Goal: Information Seeking & Learning: Learn about a topic

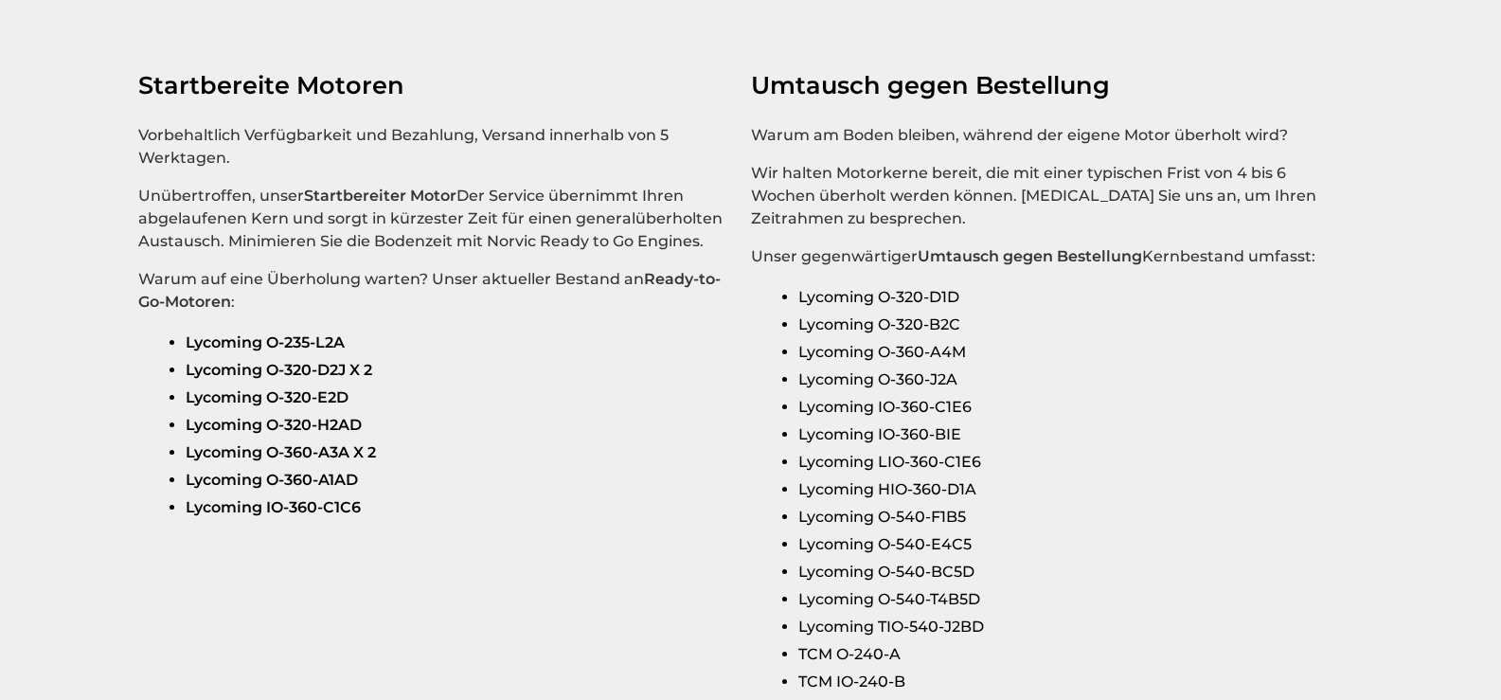
scroll to position [3220, 0]
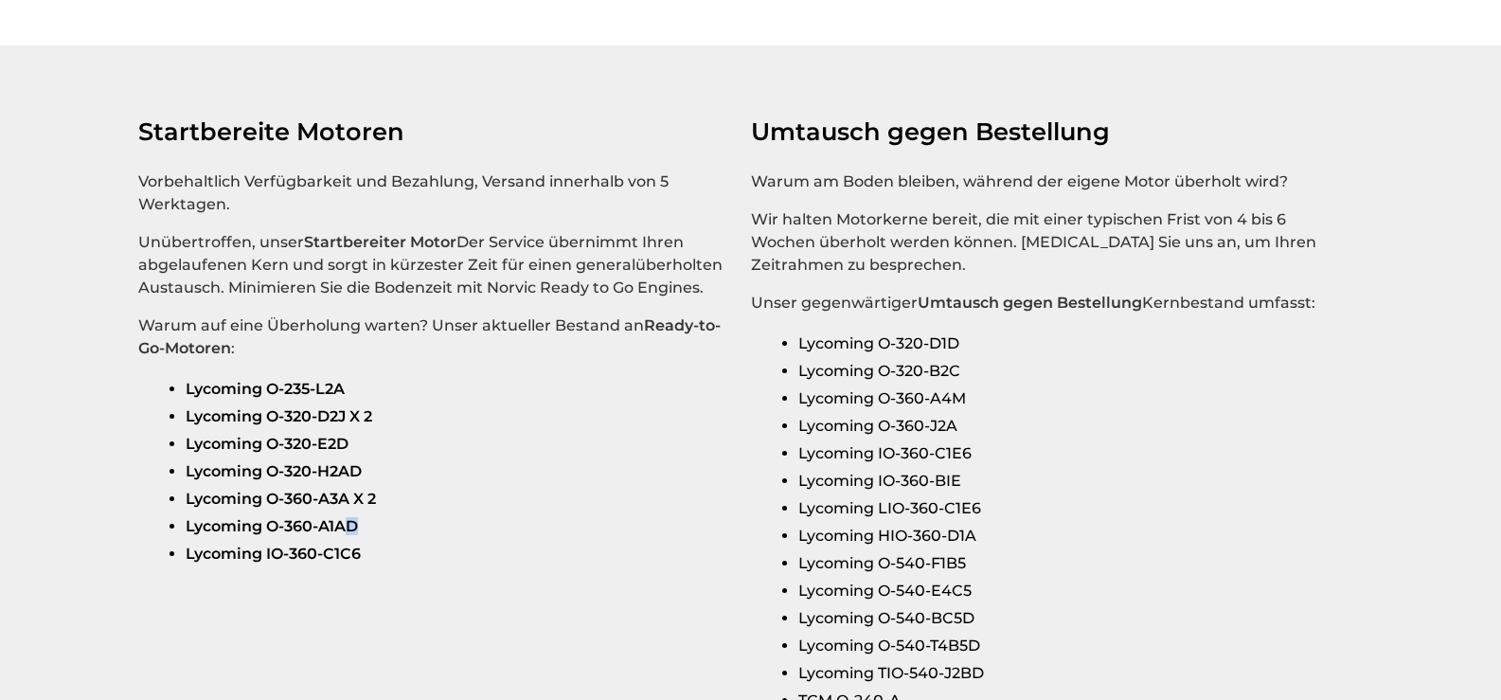
click at [350, 517] on strong "Lycoming O-360-A1AD" at bounding box center [272, 526] width 172 height 18
click at [391, 512] on li "Lycoming O-360-A1AD" at bounding box center [461, 525] width 550 height 27
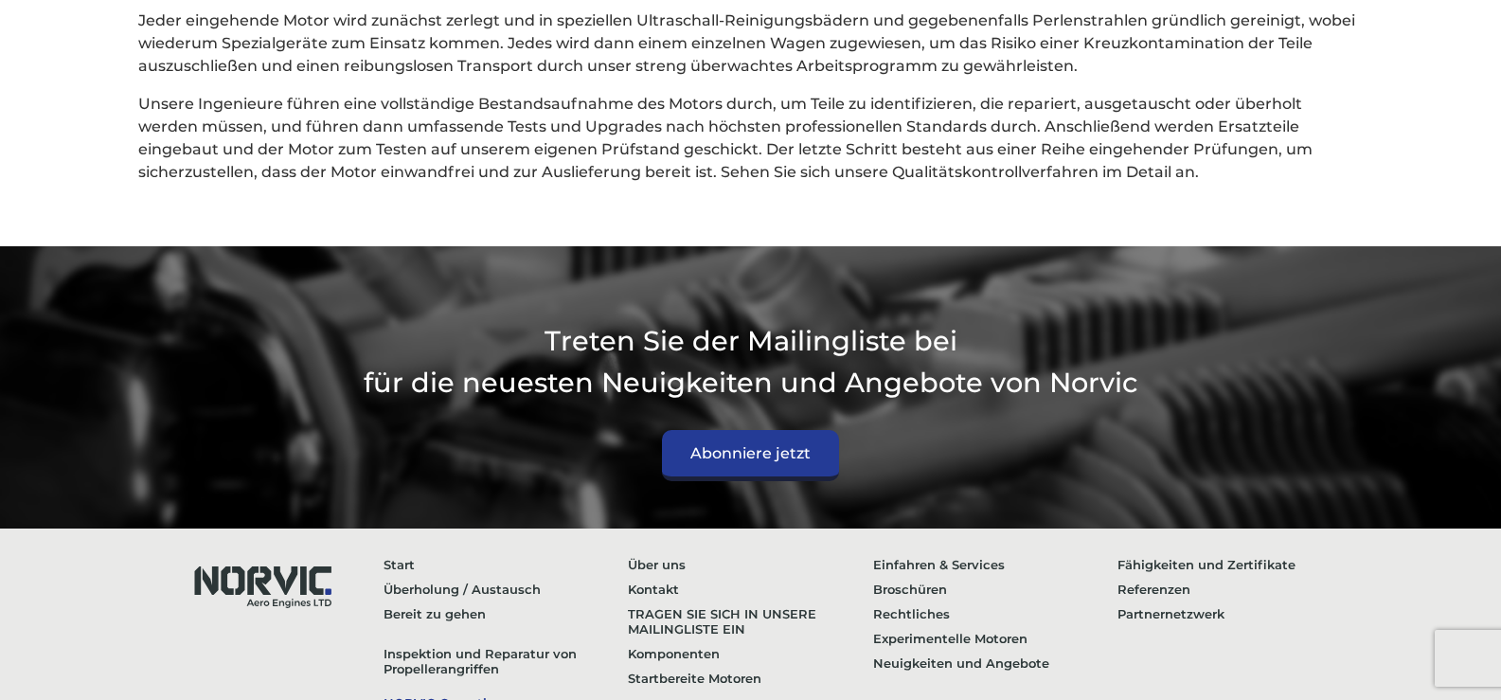
scroll to position [5282, 0]
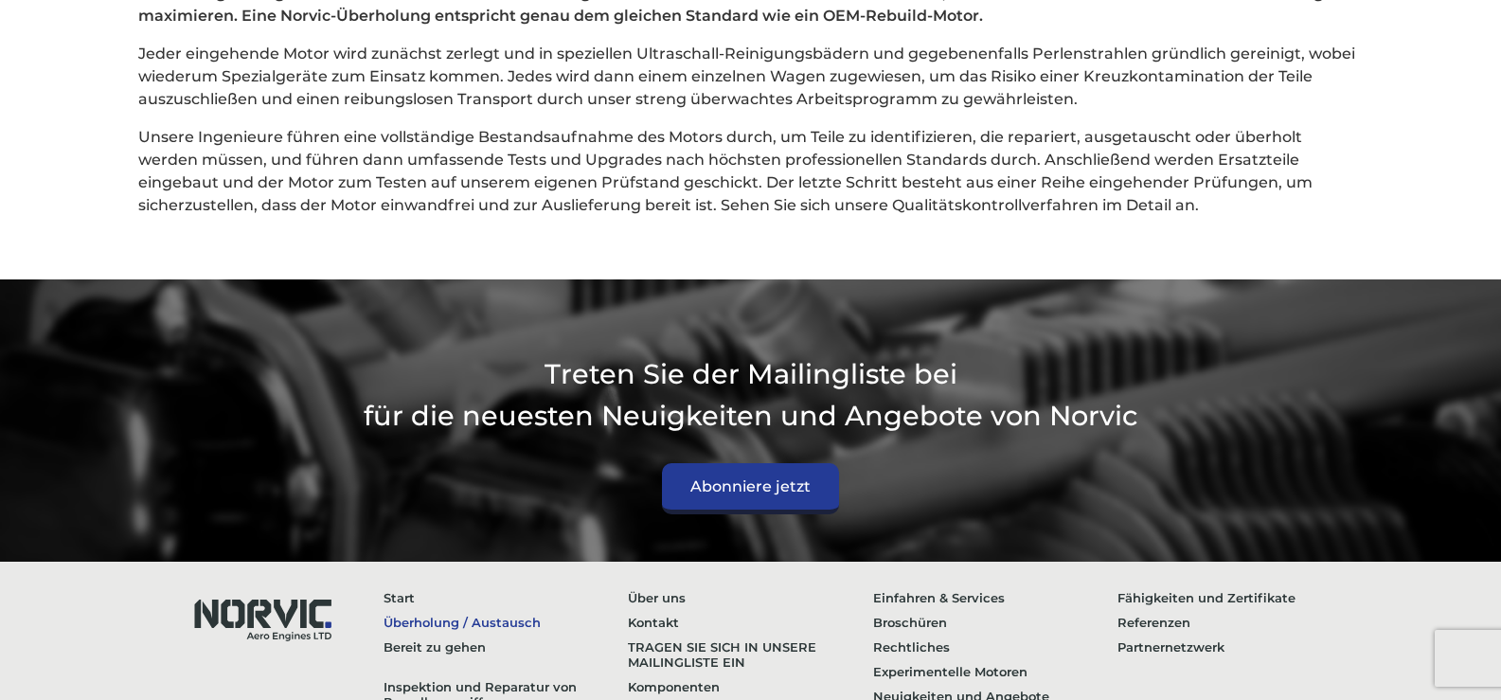
click at [444, 610] on link "Überholung / Austausch" at bounding box center [506, 622] width 244 height 25
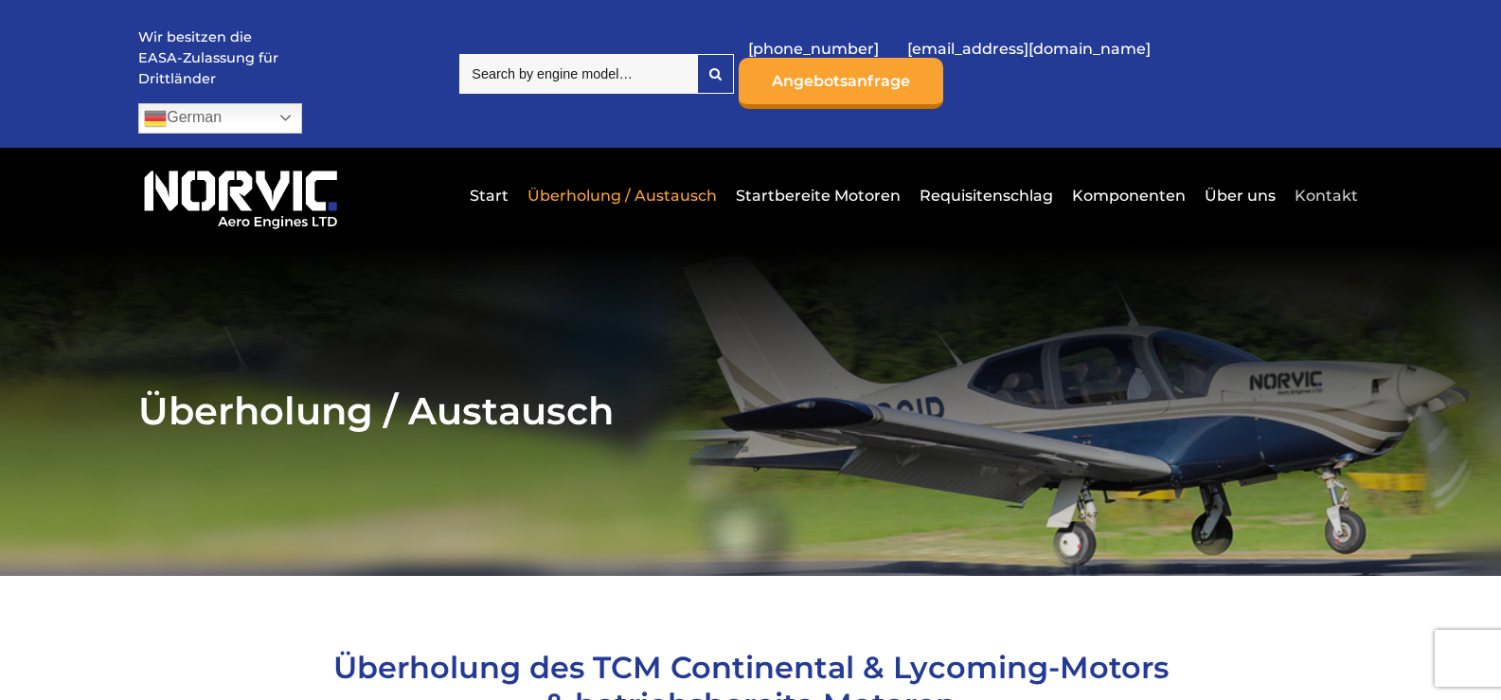
click at [1346, 172] on link "Kontakt" at bounding box center [1324, 195] width 68 height 46
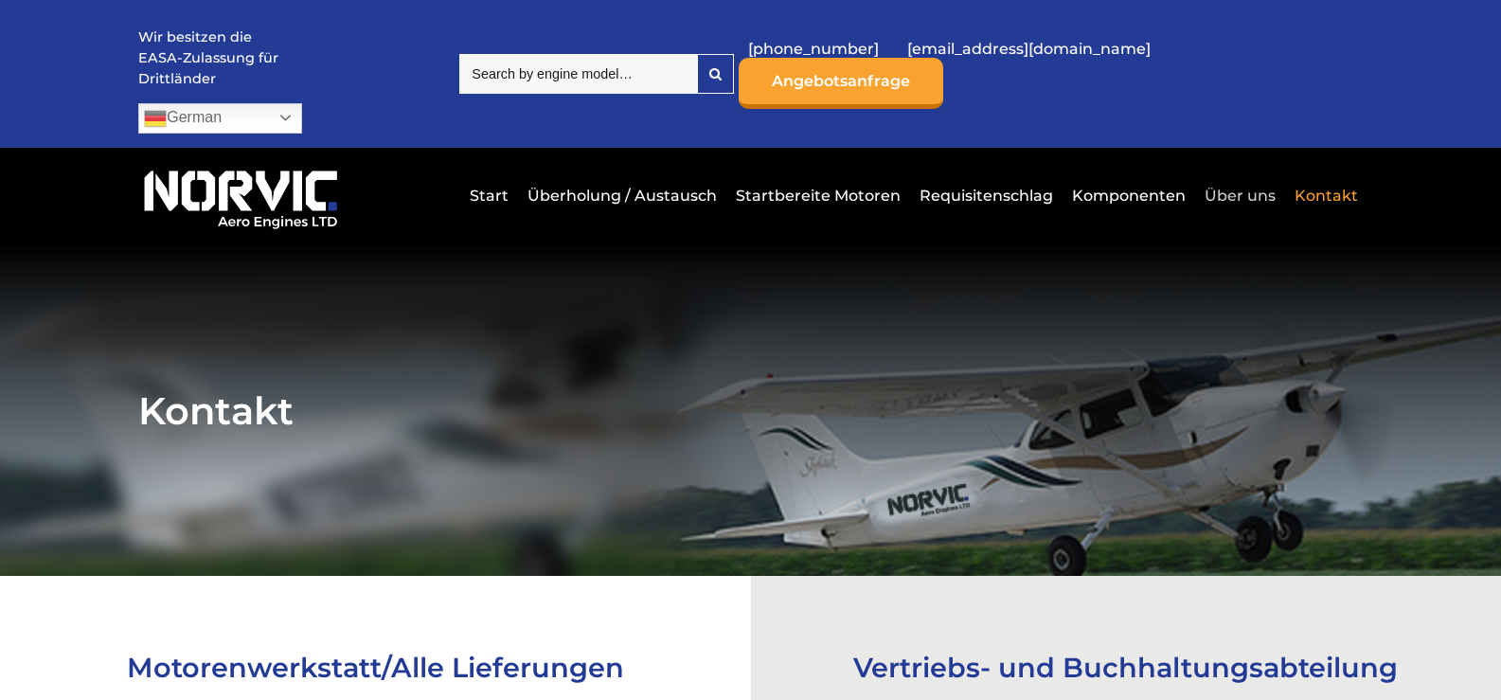
click at [1265, 172] on link "Über uns" at bounding box center [1240, 195] width 80 height 46
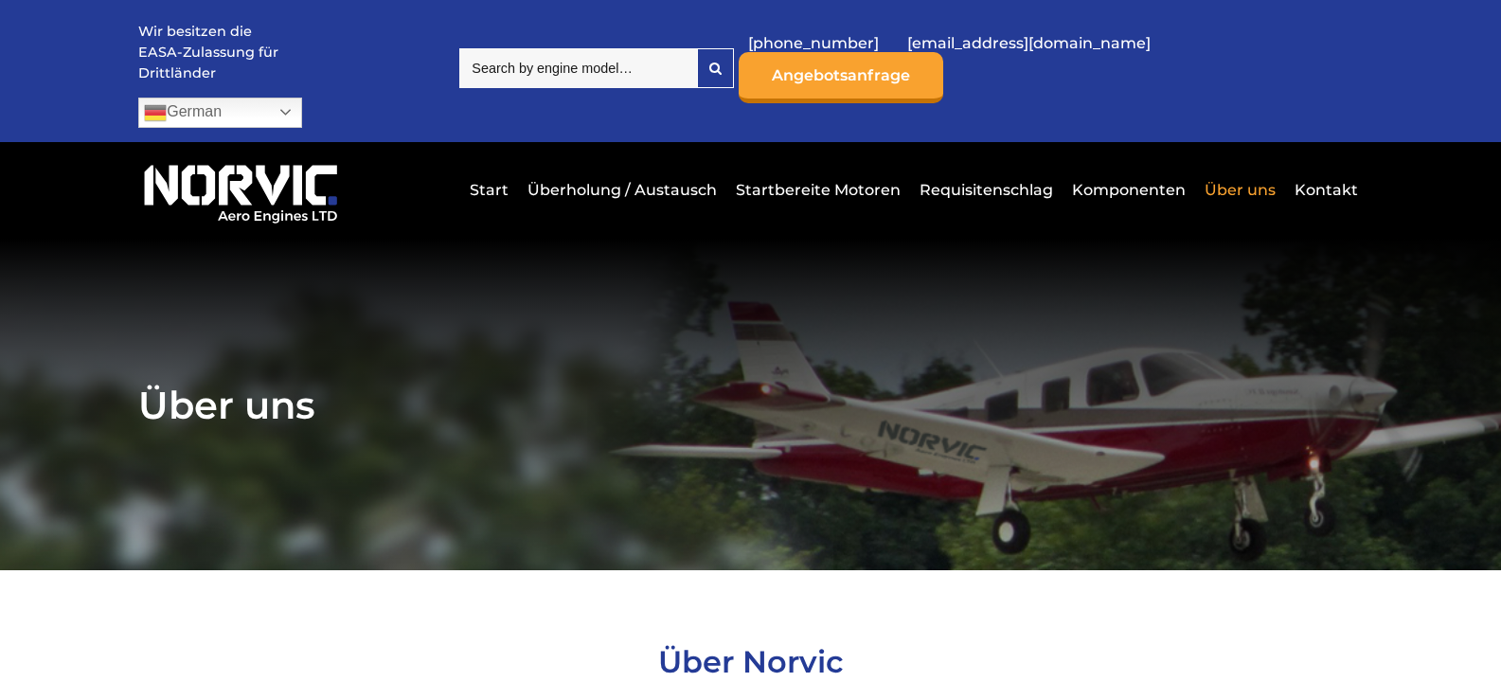
scroll to position [474, 0]
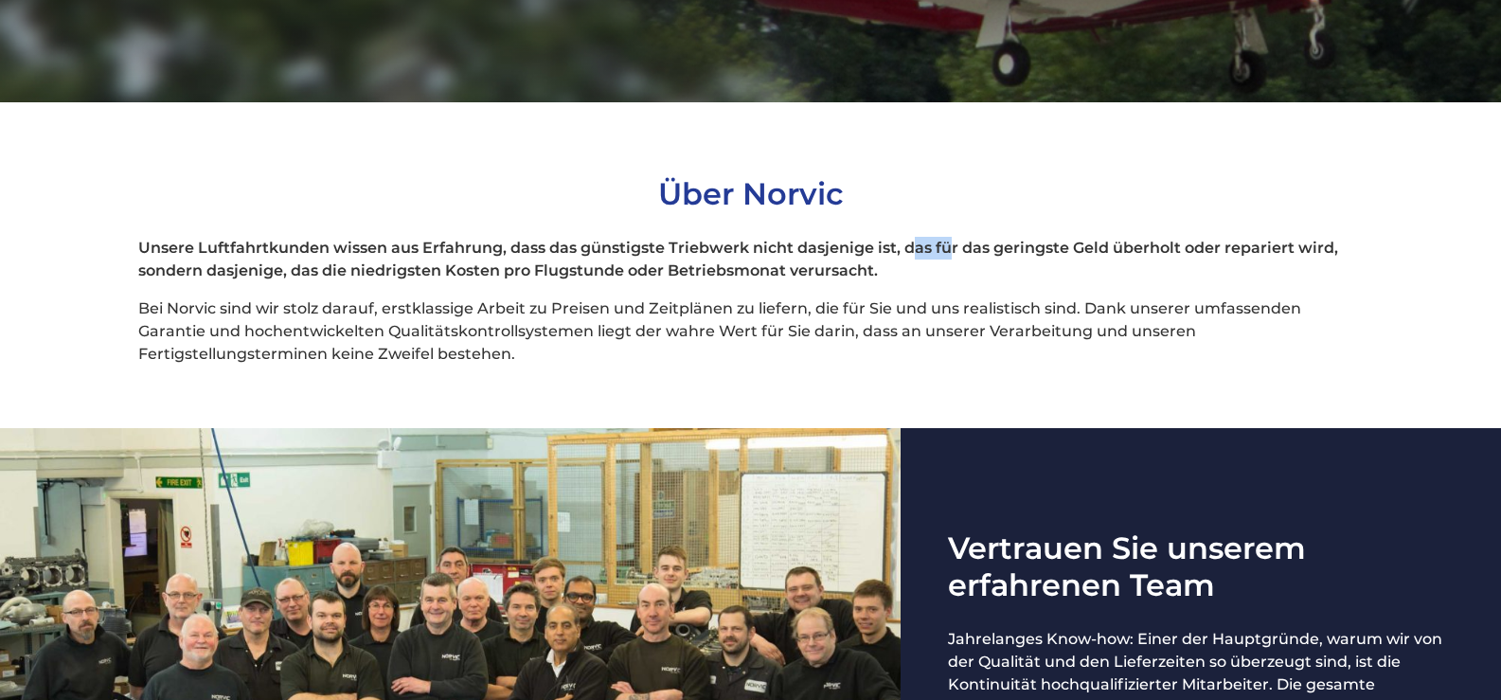
drag, startPoint x: 909, startPoint y: 218, endPoint x: 947, endPoint y: 215, distance: 38.0
click at [947, 239] on strong "Unsere Luftfahrtkunden wissen aus Erfahrung, dass das günstigste Triebwerk nich…" at bounding box center [738, 259] width 1200 height 41
click at [910, 297] on p "Bei Norvic sind wir stolz darauf, erstklassige Arbeit zu Preisen und Zeitplänen…" at bounding box center [750, 331] width 1224 height 68
click at [308, 297] on p "Bei Norvic sind wir stolz darauf, erstklassige Arbeit zu Preisen und Zeitplänen…" at bounding box center [750, 331] width 1224 height 68
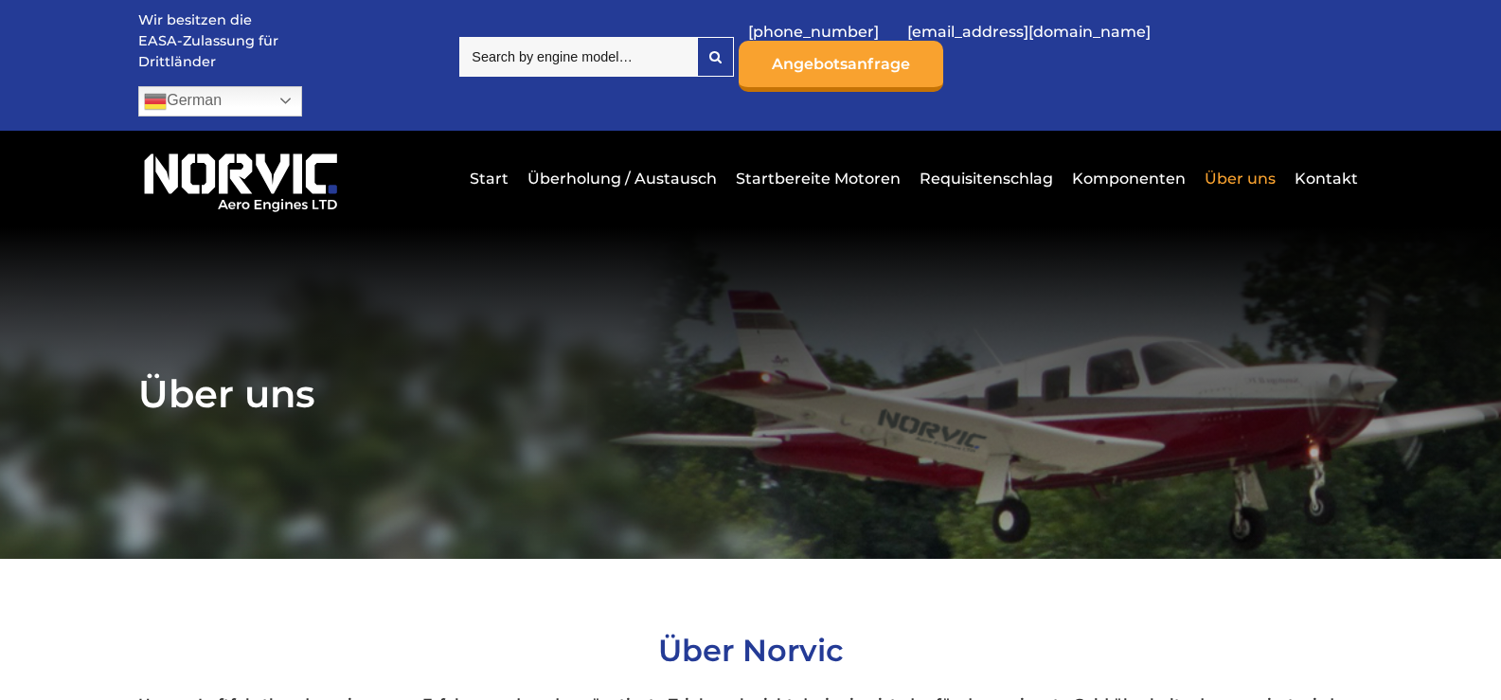
scroll to position [0, 0]
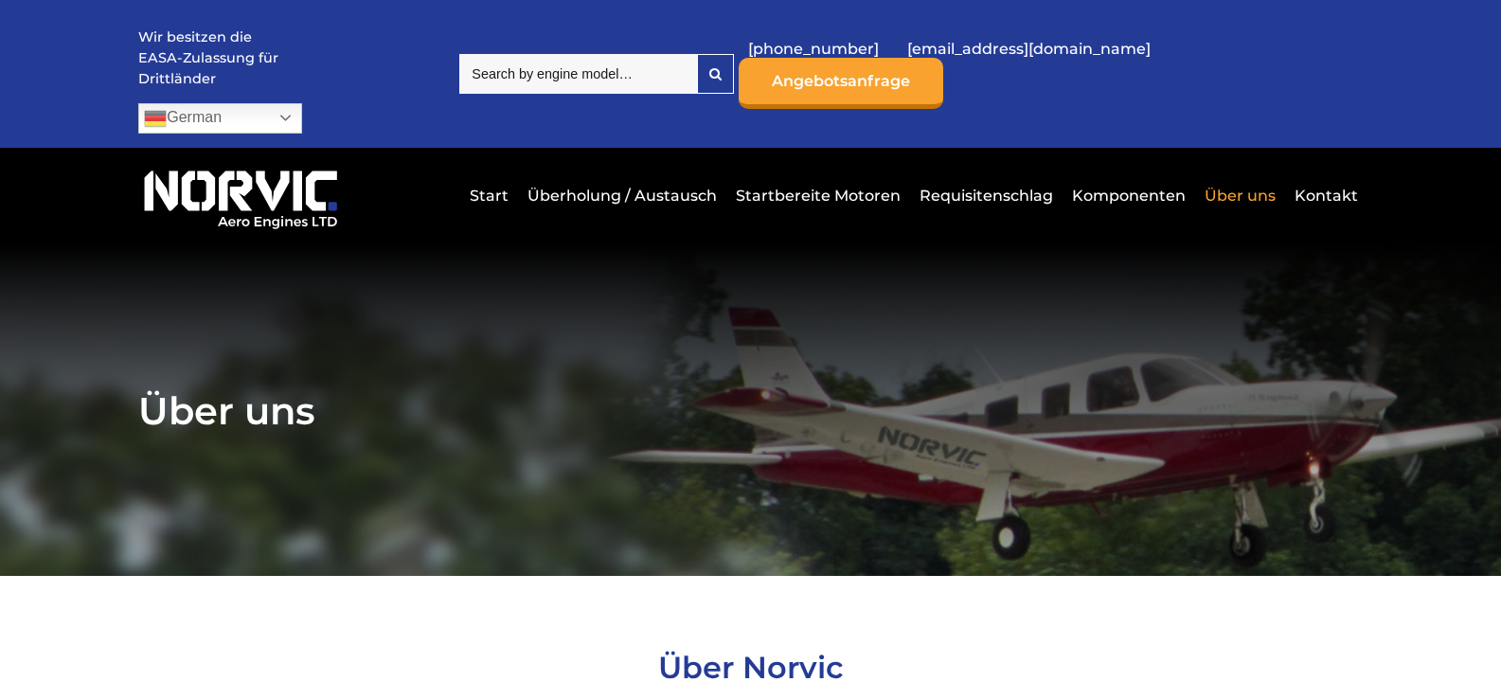
click at [234, 173] on img at bounding box center [240, 196] width 204 height 69
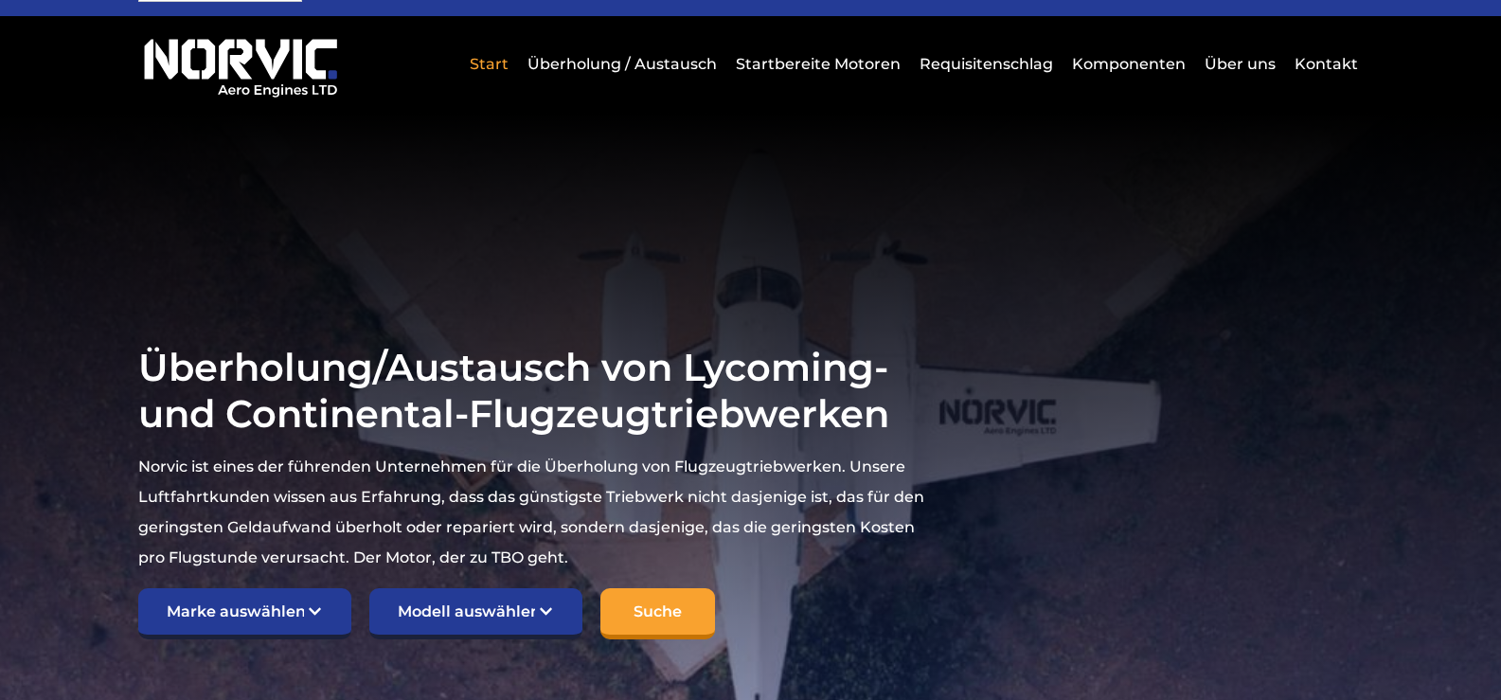
scroll to position [284, 0]
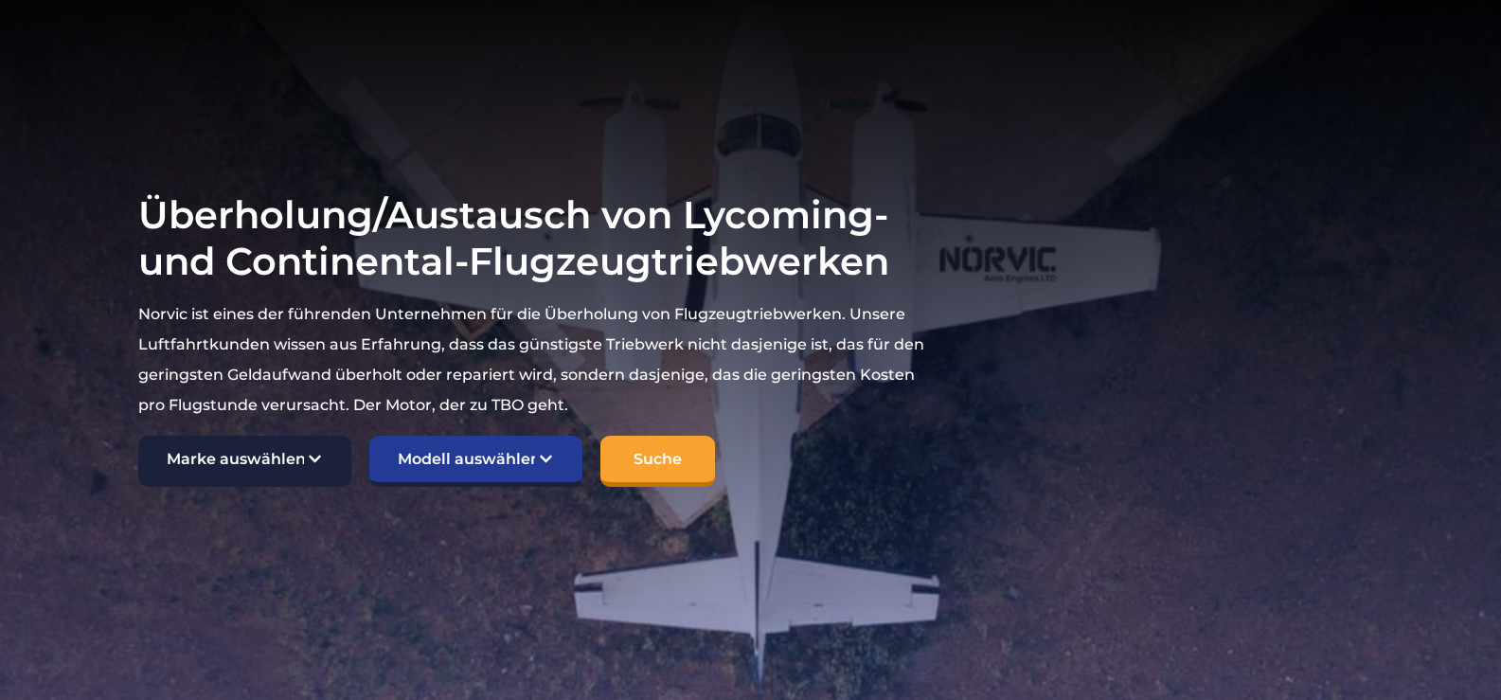
click at [299, 436] on select "Marke auswählen TCM Kontinental Lycoming" at bounding box center [244, 461] width 213 height 51
select select "Lycoming"
click at [138, 436] on select "Marke auswählen TCM Kontinental Lycoming" at bounding box center [244, 461] width 213 height 51
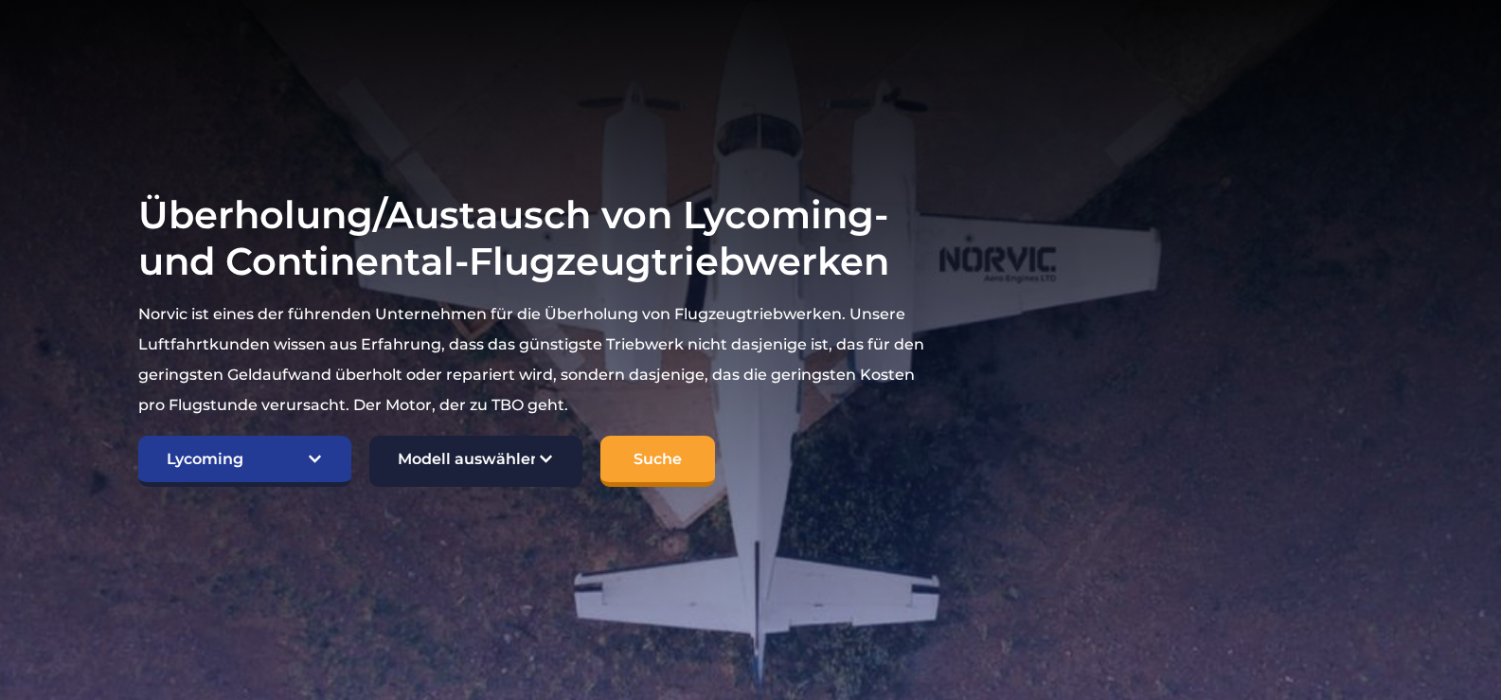
click at [459, 444] on select "Modell auswählen Amerikanischer Meister 7KCAB Bellanca Citabria IO-320-E2A Buch…" at bounding box center [475, 461] width 213 height 51
select select "680"
click at [369, 436] on select "Modell auswählen Amerikanischer Meister 7KCAB Bellanca Citabria IO-320-E2A Buch…" at bounding box center [475, 461] width 213 height 51
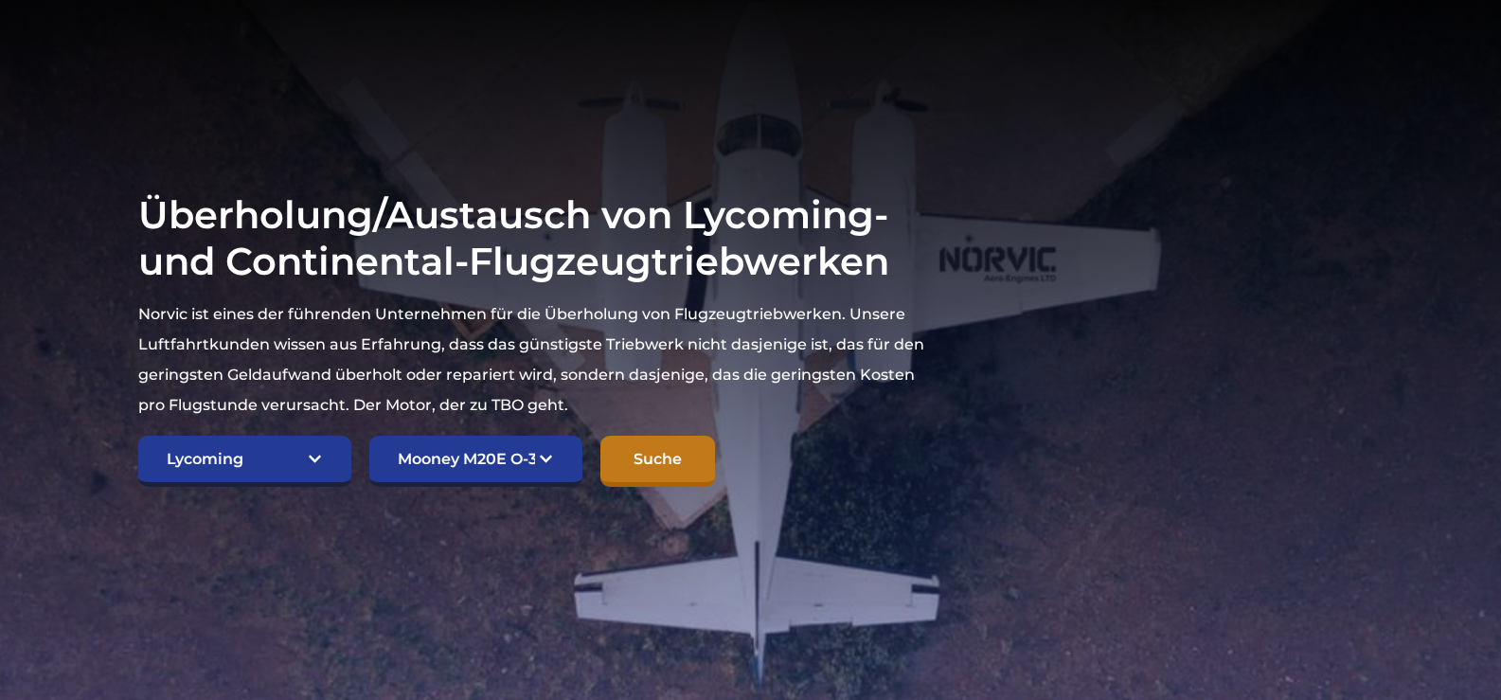
click at [667, 436] on input "Suche" at bounding box center [657, 461] width 115 height 51
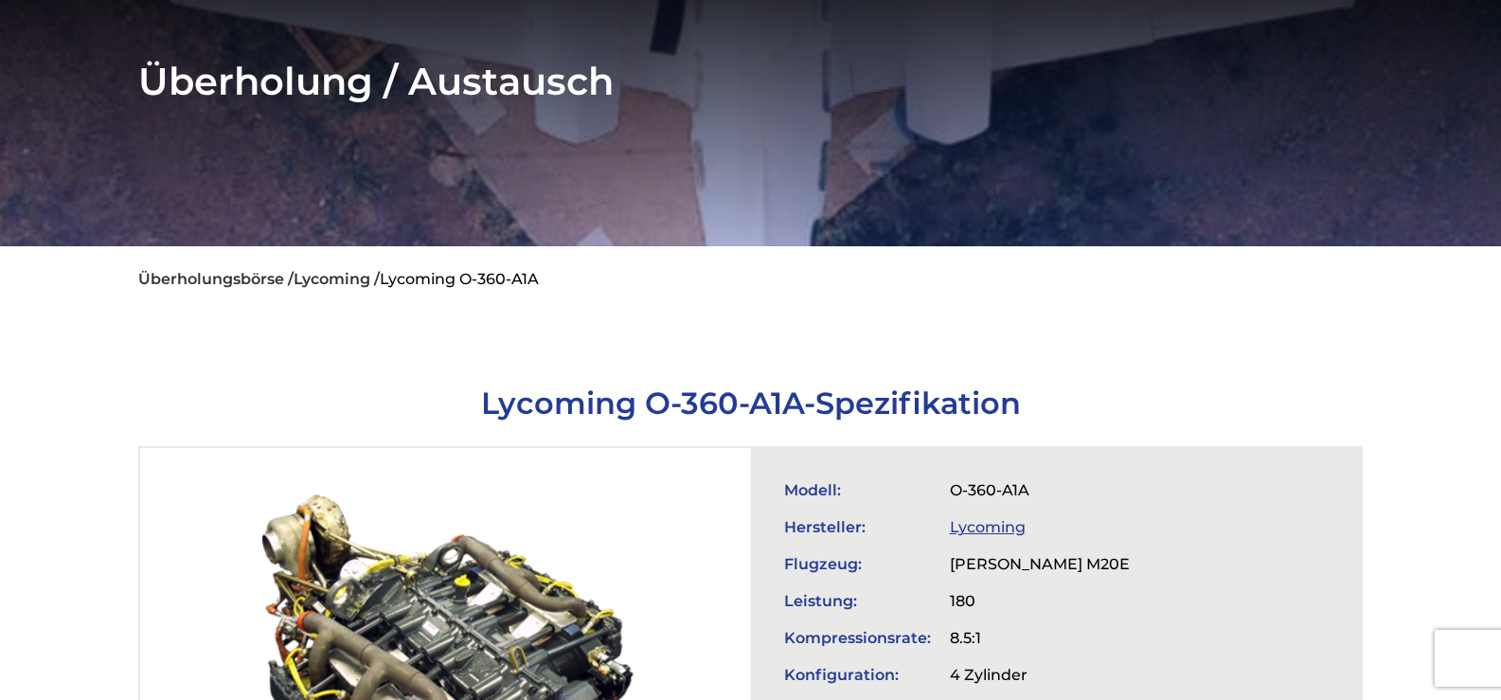
scroll to position [95, 0]
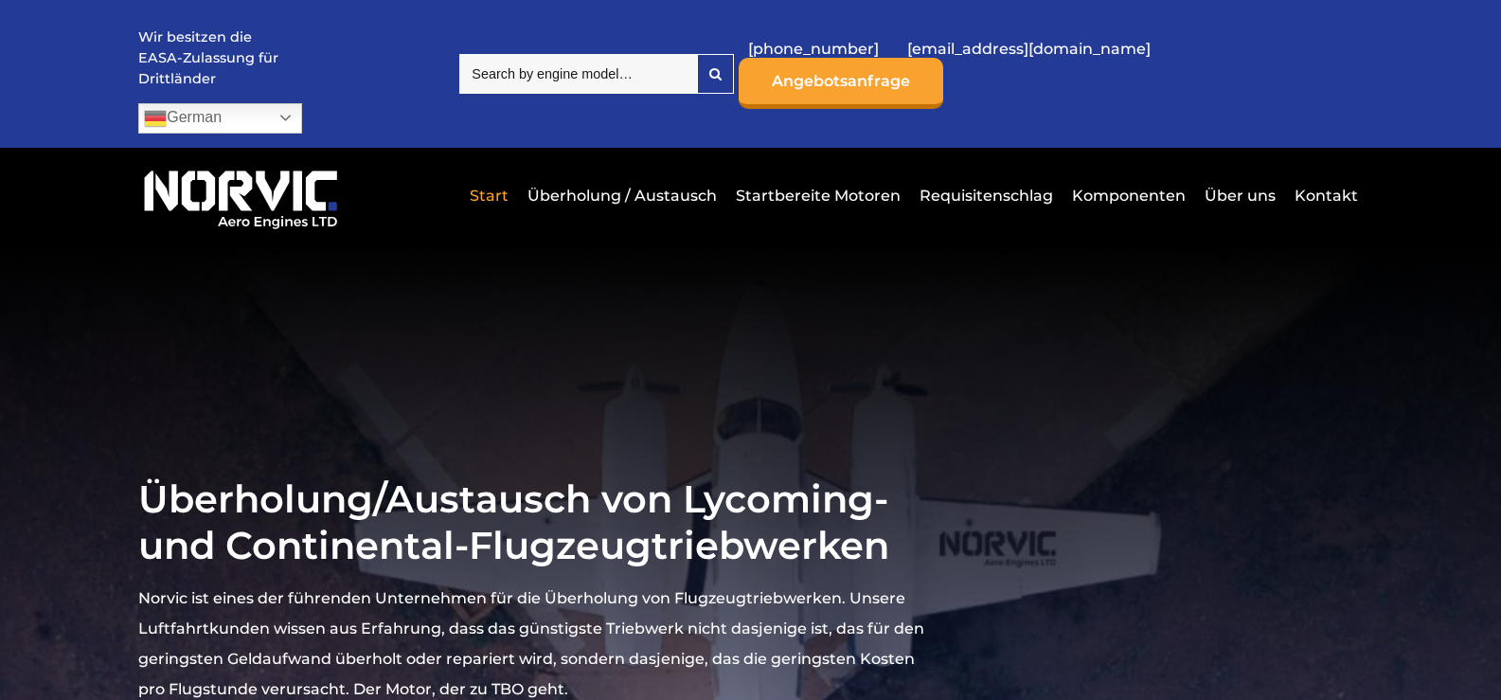
select select "Lycoming"
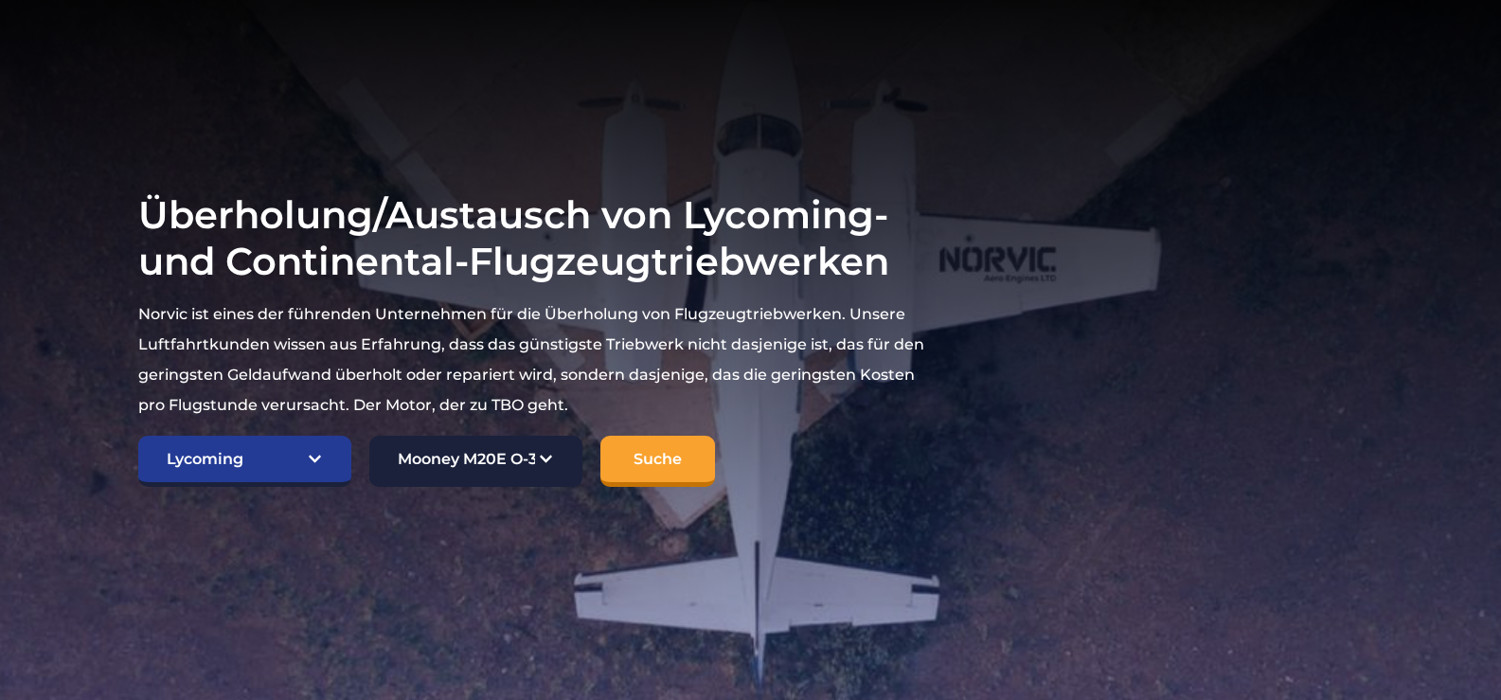
click at [475, 436] on select "Modell auswählen Amerikanischer Meister 7KCAB Bellanca Citabria IO-320-E2A Buch…" at bounding box center [475, 461] width 213 height 51
select select "681"
click at [369, 436] on select "Modell auswählen Amerikanischer Meister 7KCAB Bellanca Citabria IO-320-E2A Buch…" at bounding box center [475, 461] width 213 height 51
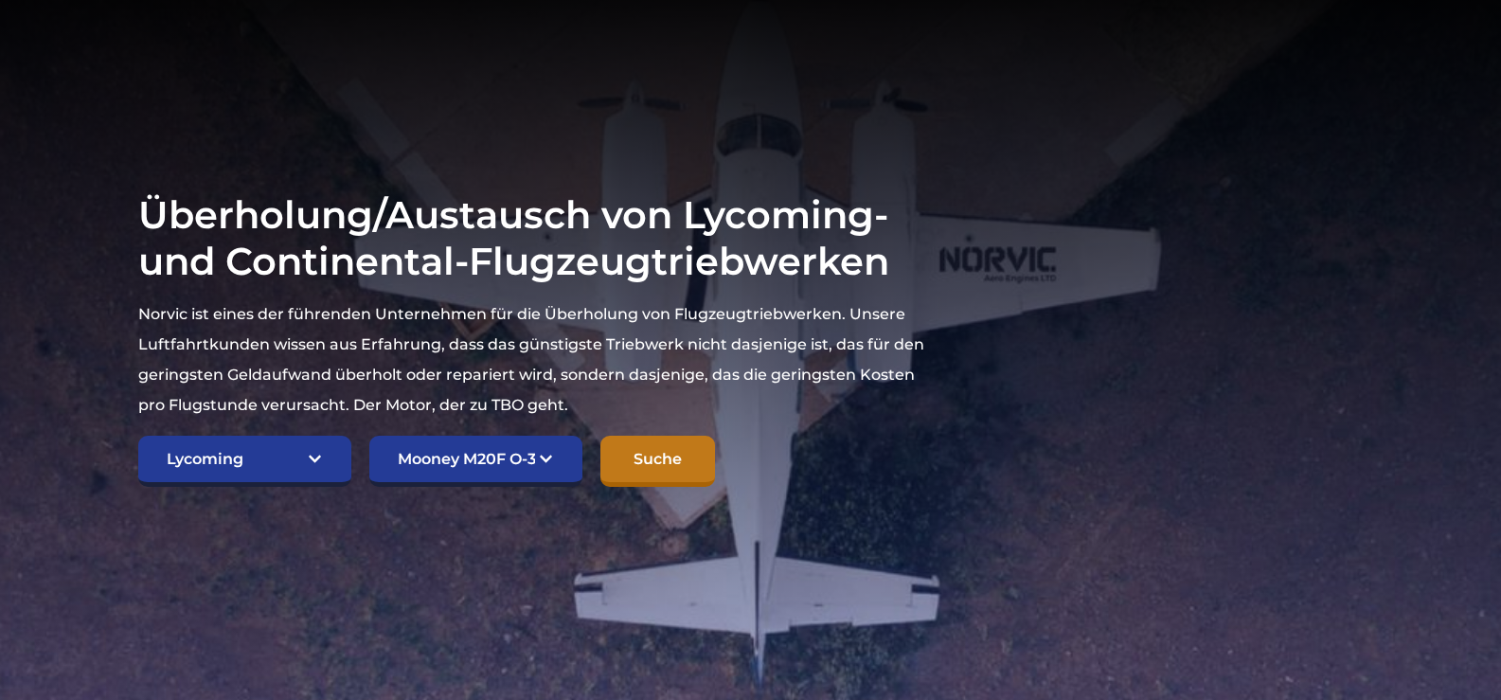
click at [673, 436] on input "Suche" at bounding box center [657, 461] width 115 height 51
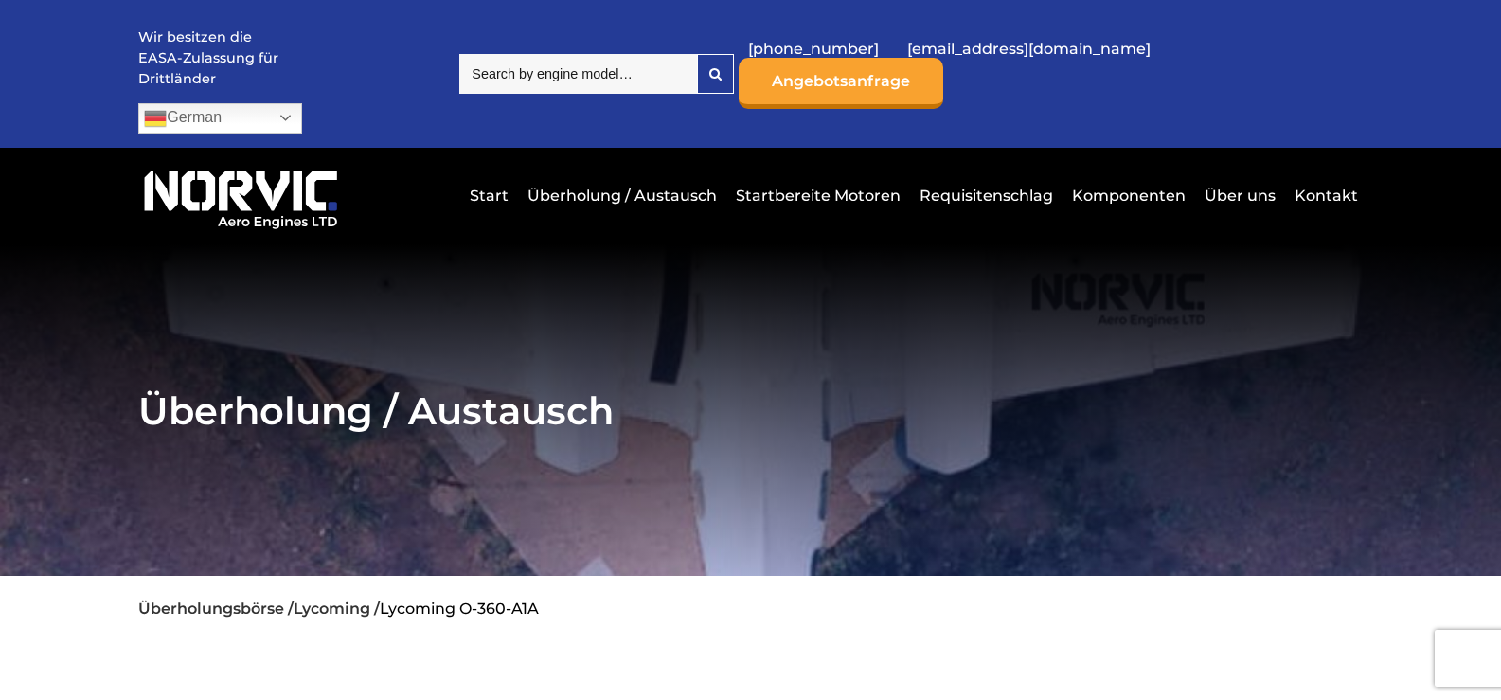
click at [205, 165] on img at bounding box center [240, 196] width 204 height 69
